Goal: Task Accomplishment & Management: Manage account settings

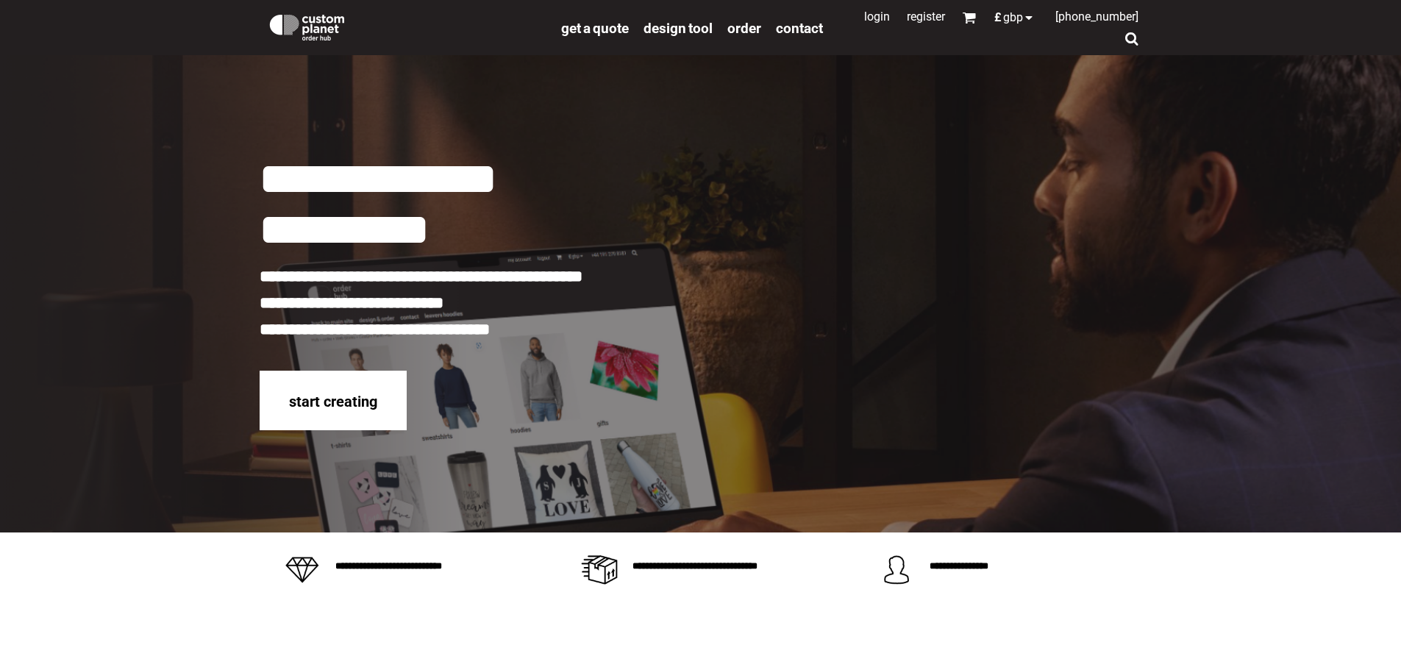
click at [864, 17] on link "Login" at bounding box center [877, 17] width 26 height 14
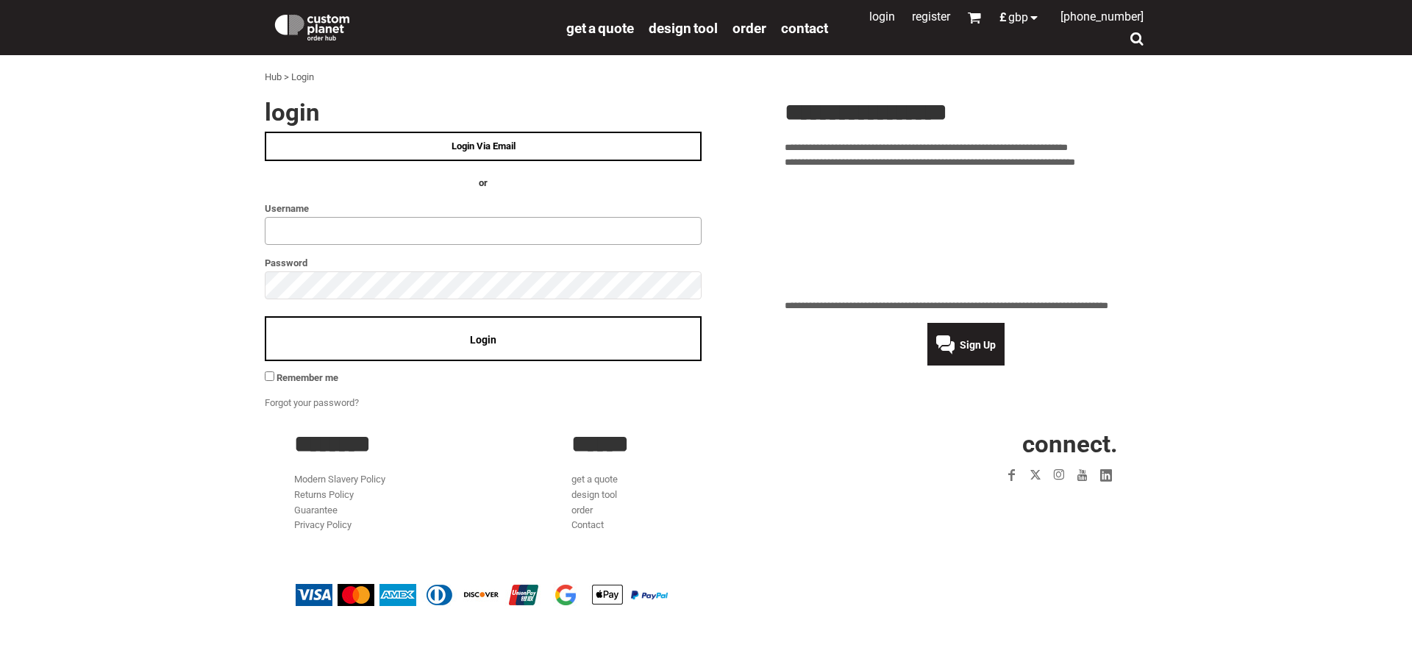
click at [313, 227] on input "text" at bounding box center [483, 231] width 437 height 28
type input "**********"
click at [499, 349] on div "Login" at bounding box center [483, 338] width 437 height 45
